Goal: Transaction & Acquisition: Book appointment/travel/reservation

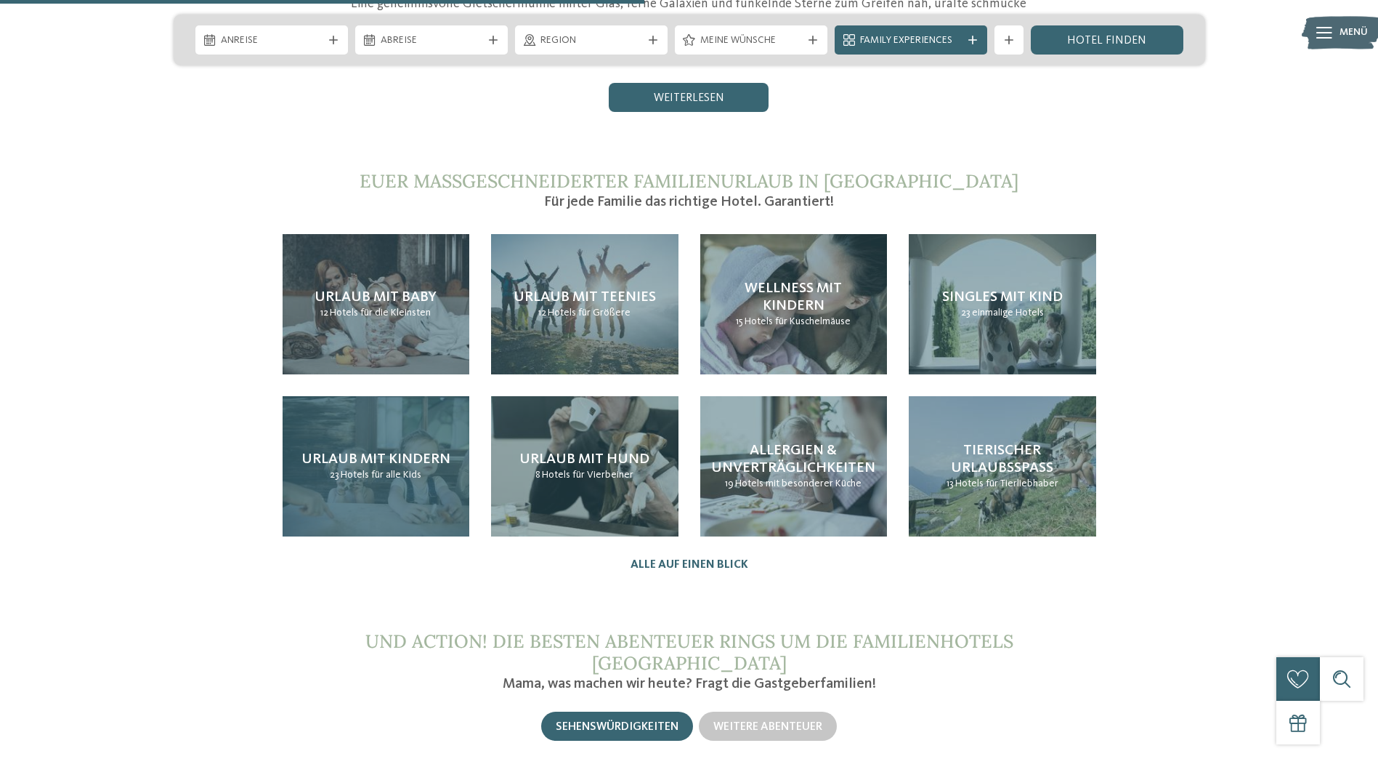
drag, startPoint x: 393, startPoint y: 475, endPoint x: 316, endPoint y: 488, distance: 78.3
click at [393, 475] on div "Urlaub mit Kindern 23 Hotels für alle Kids" at bounding box center [376, 466] width 187 height 140
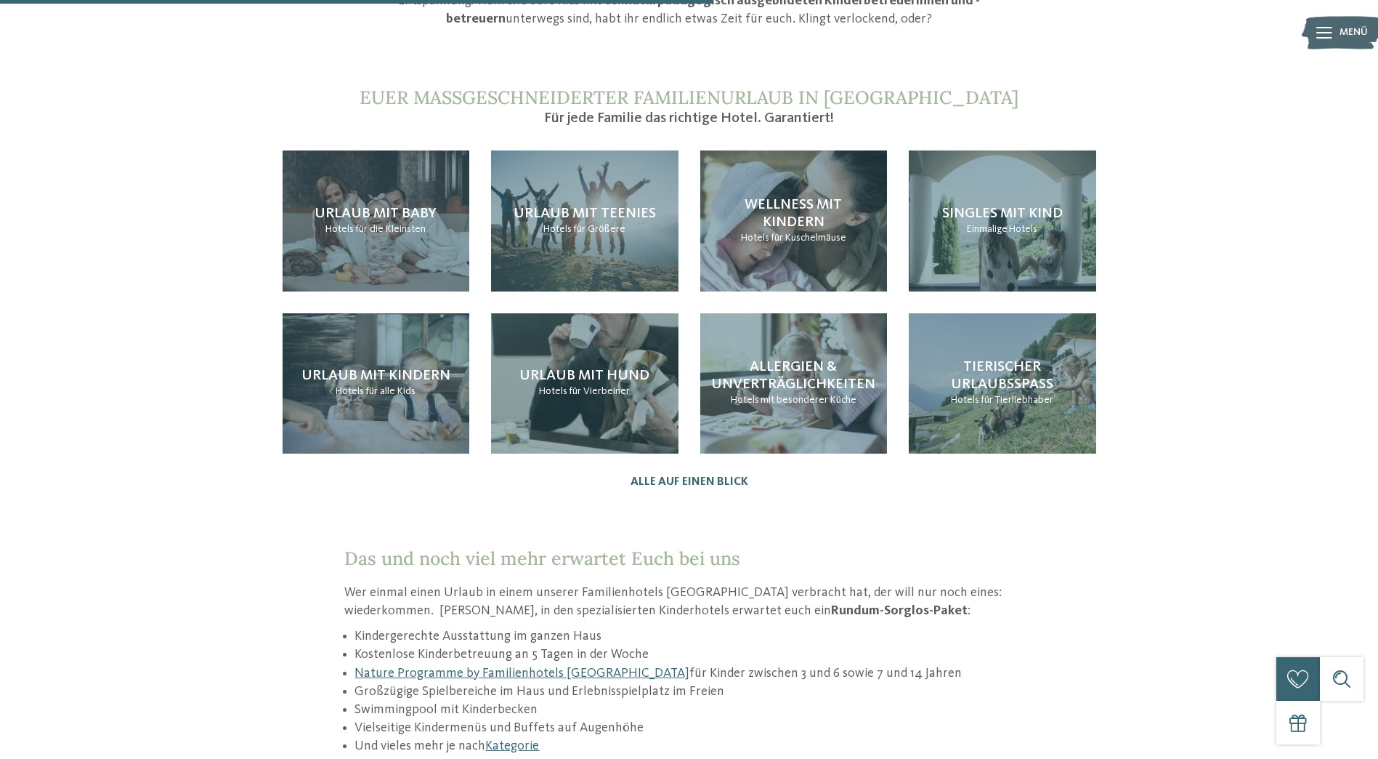
scroll to position [1599, 0]
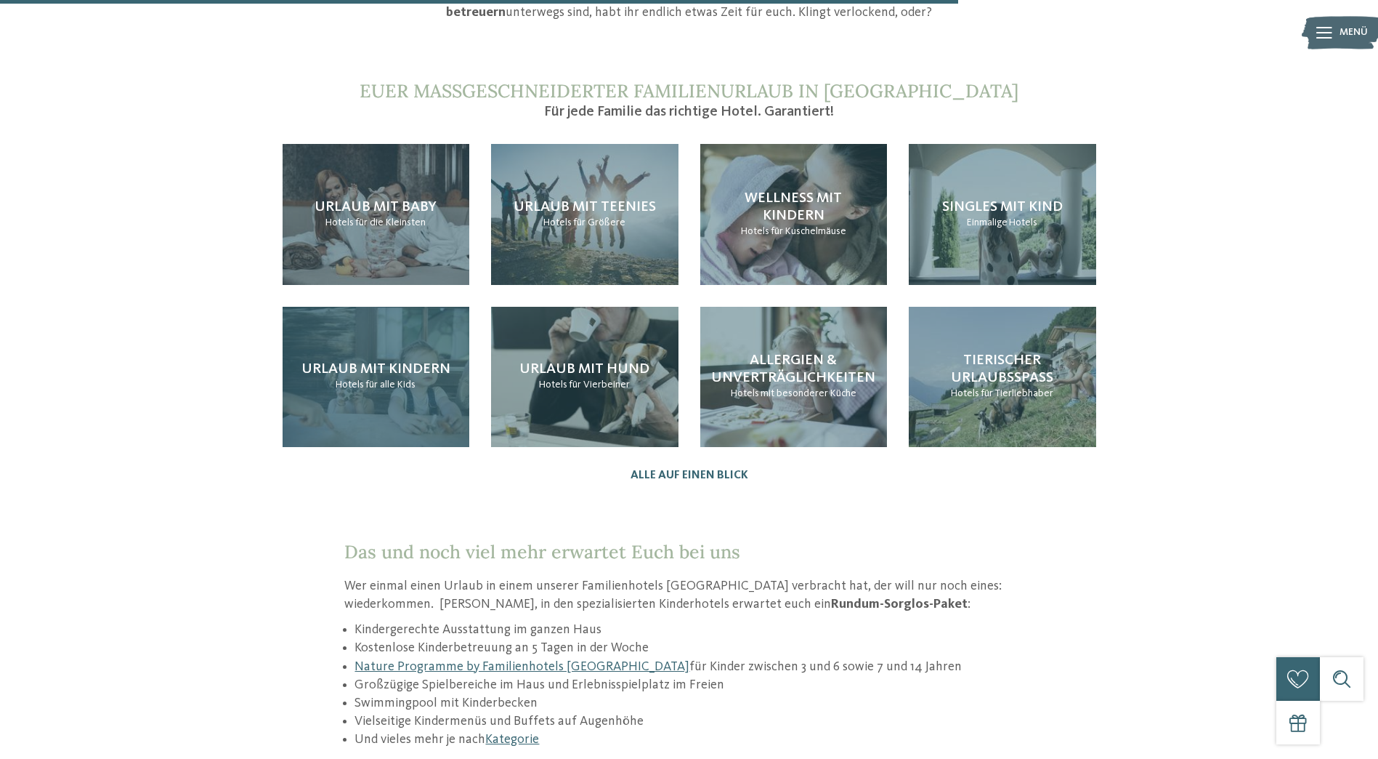
click at [364, 335] on div "Urlaub mit Kindern Hotels für alle Kids" at bounding box center [376, 377] width 187 height 140
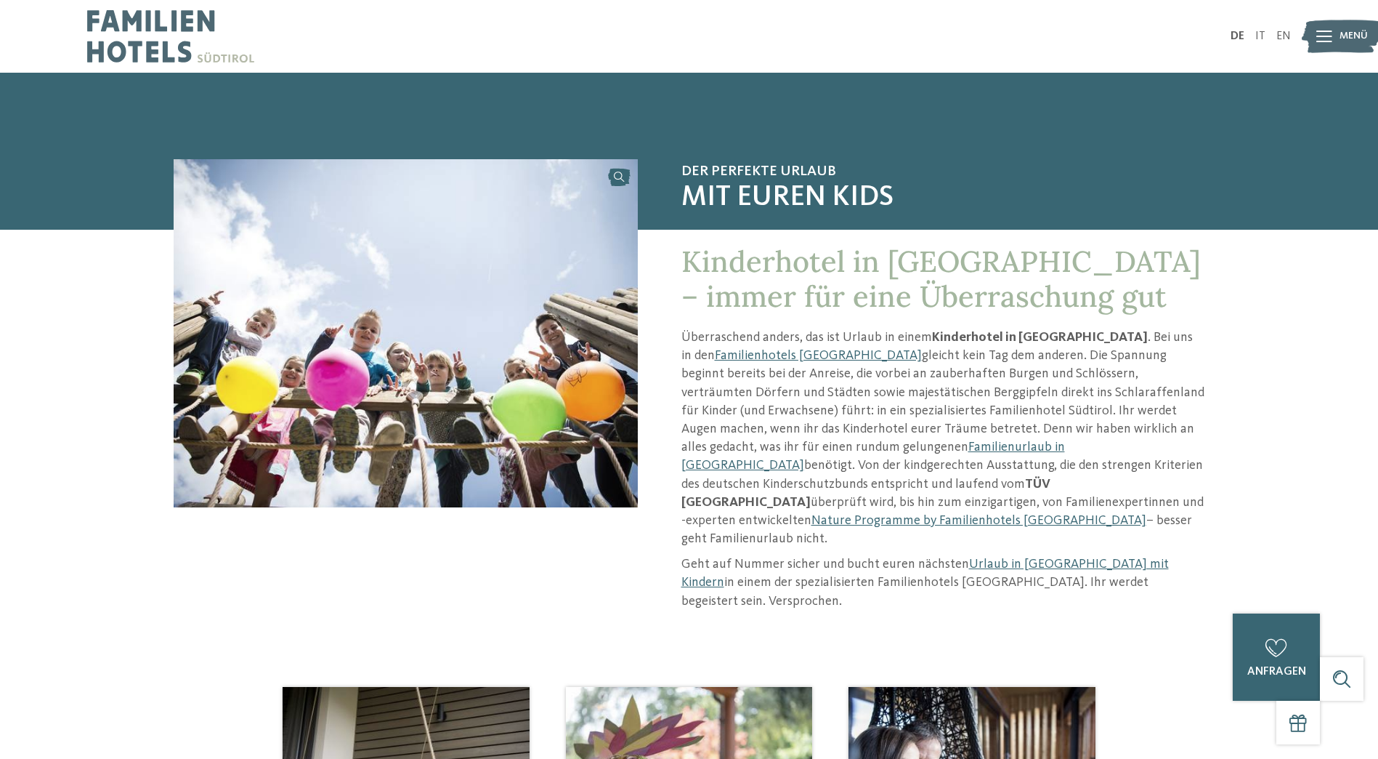
drag, startPoint x: 883, startPoint y: 594, endPoint x: 872, endPoint y: 638, distance: 45.6
click at [549, 332] on img at bounding box center [406, 333] width 464 height 348
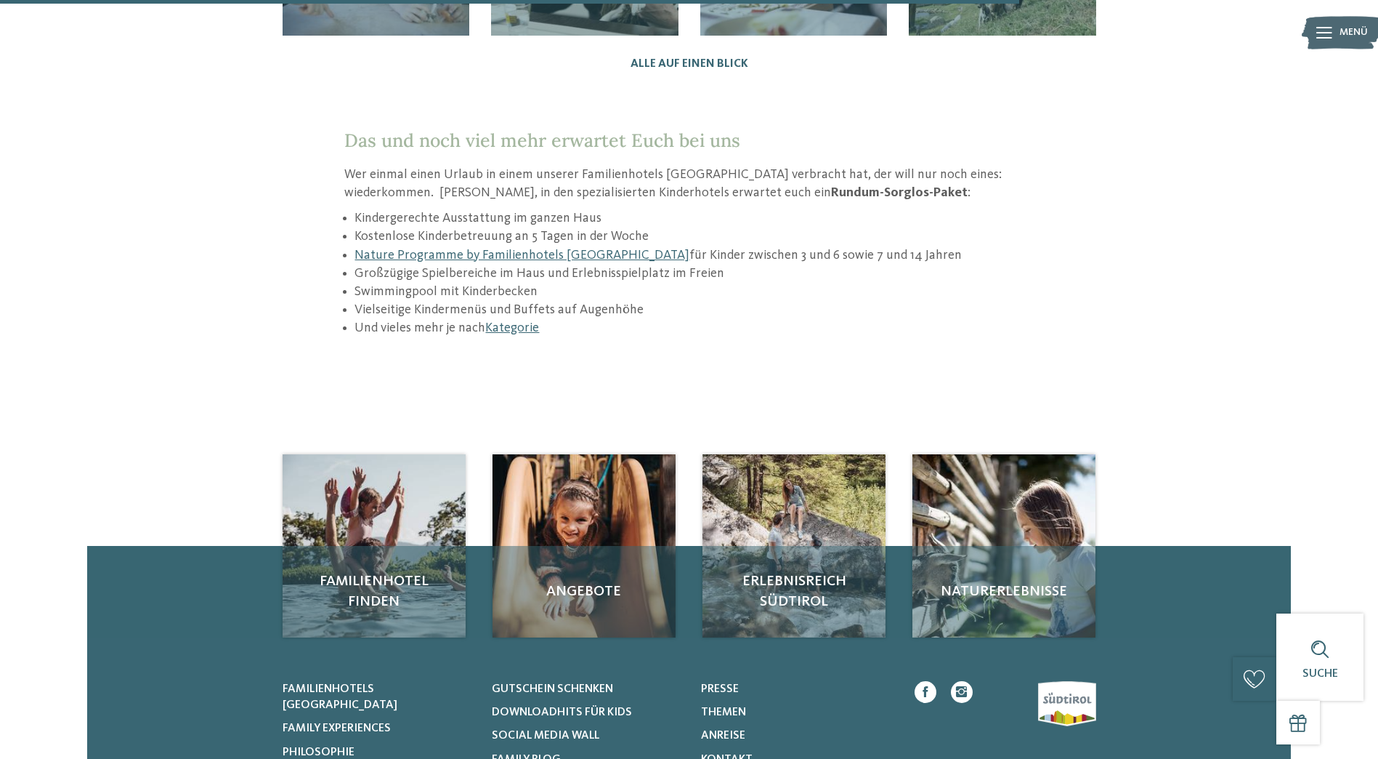
scroll to position [2035, 0]
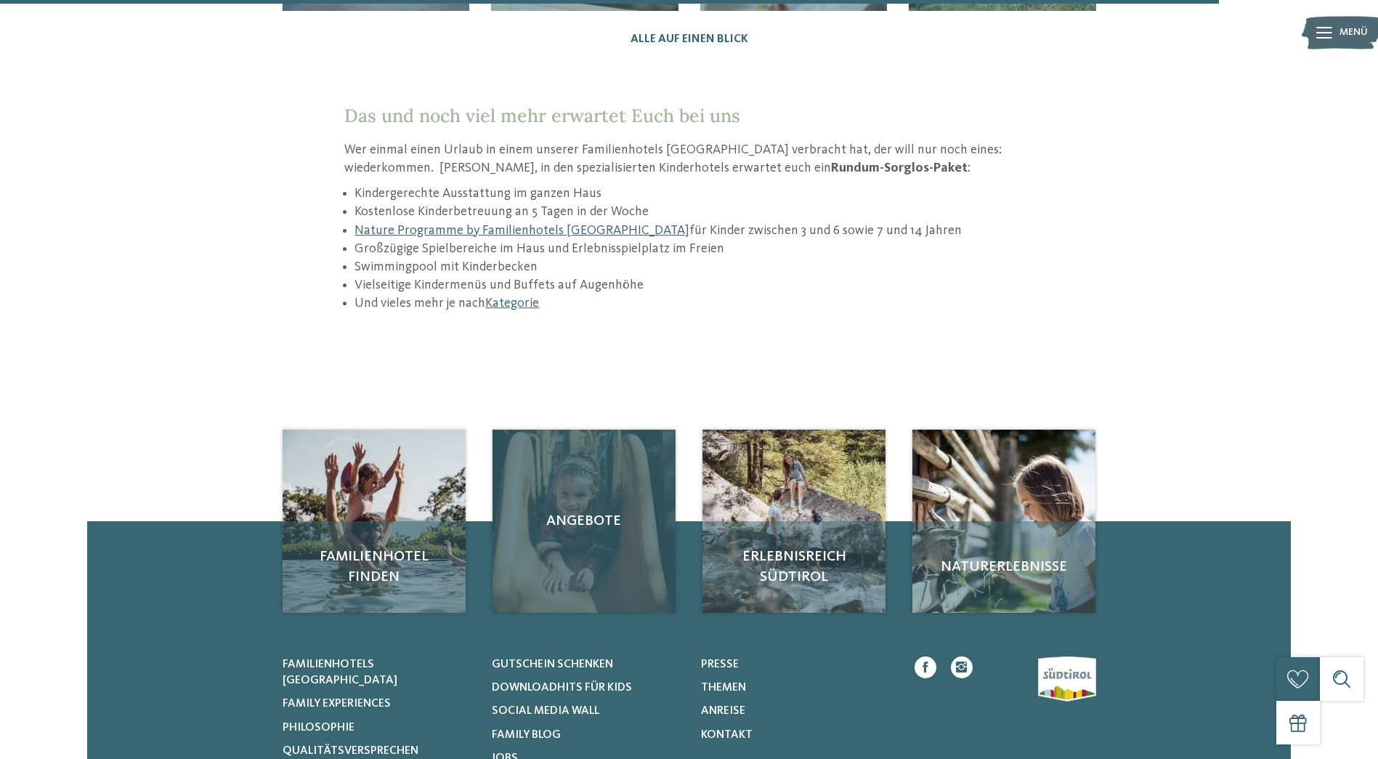
click at [579, 496] on div "Angebote" at bounding box center [584, 520] width 183 height 183
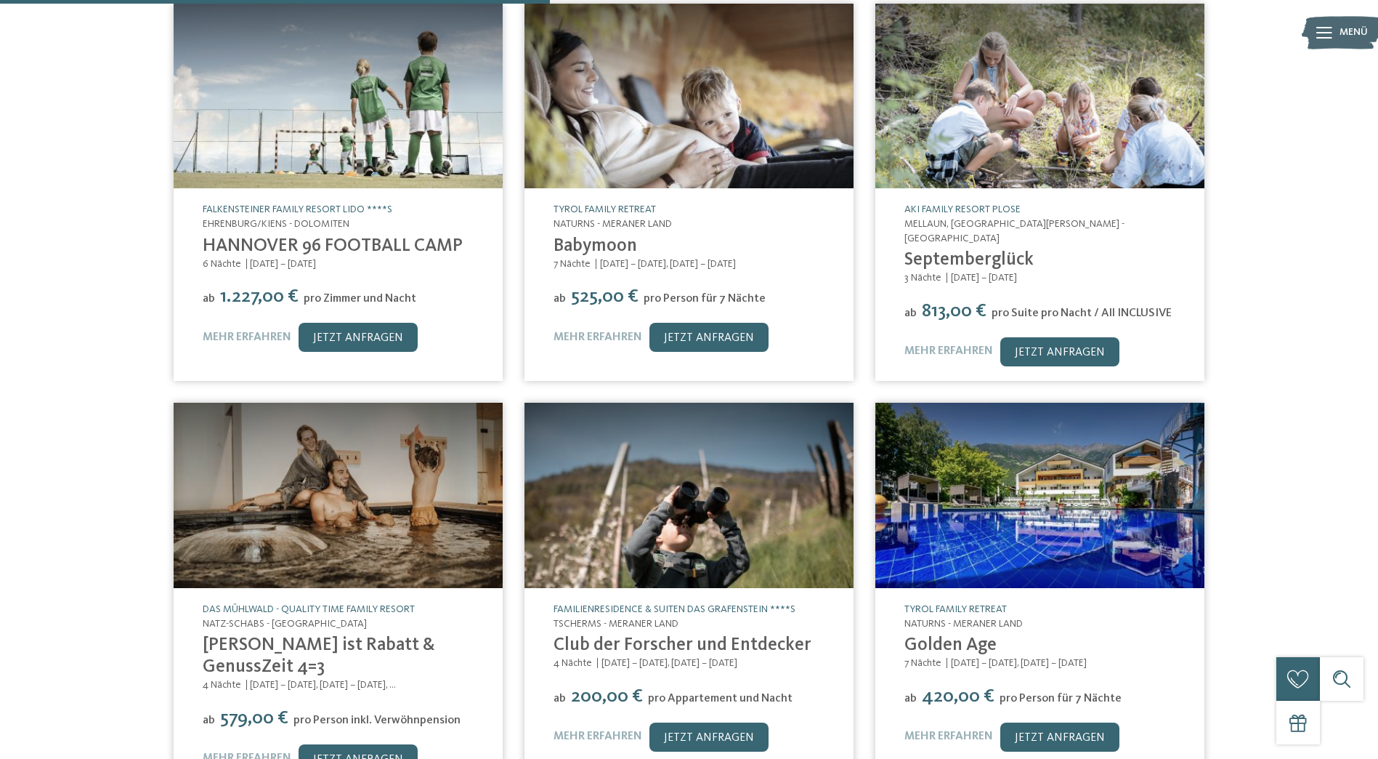
scroll to position [509, 0]
